Goal: Task Accomplishment & Management: Manage account settings

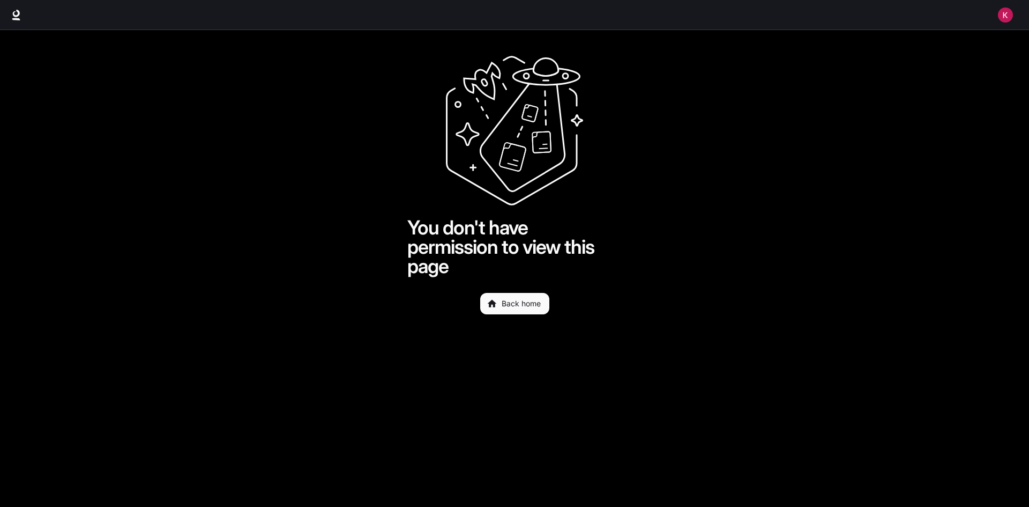
click at [1003, 16] on img "button" at bounding box center [1005, 15] width 15 height 15
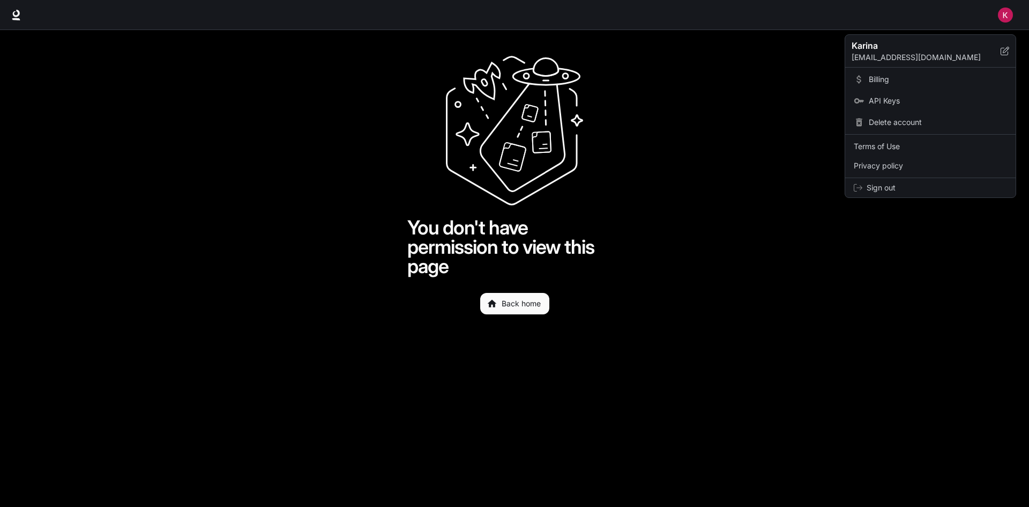
click at [889, 81] on span "Billing" at bounding box center [938, 79] width 138 height 11
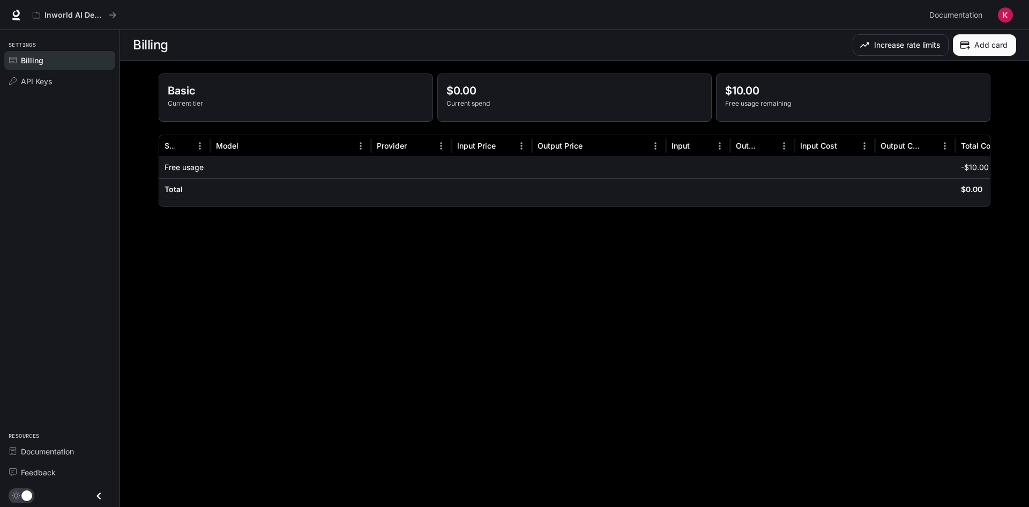
click at [1010, 17] on img "button" at bounding box center [1005, 15] width 15 height 15
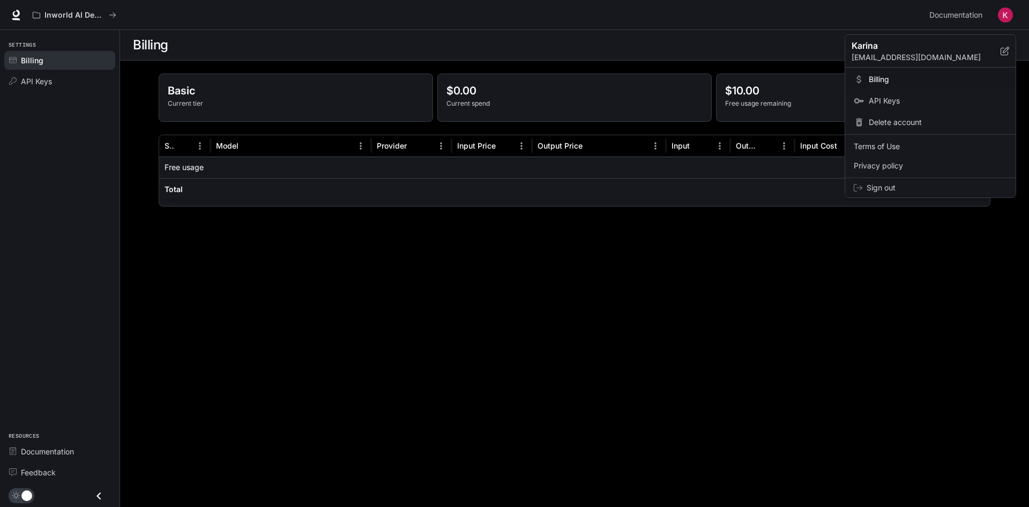
click at [890, 191] on span "Sign out" at bounding box center [937, 187] width 140 height 11
